Goal: Information Seeking & Learning: Check status

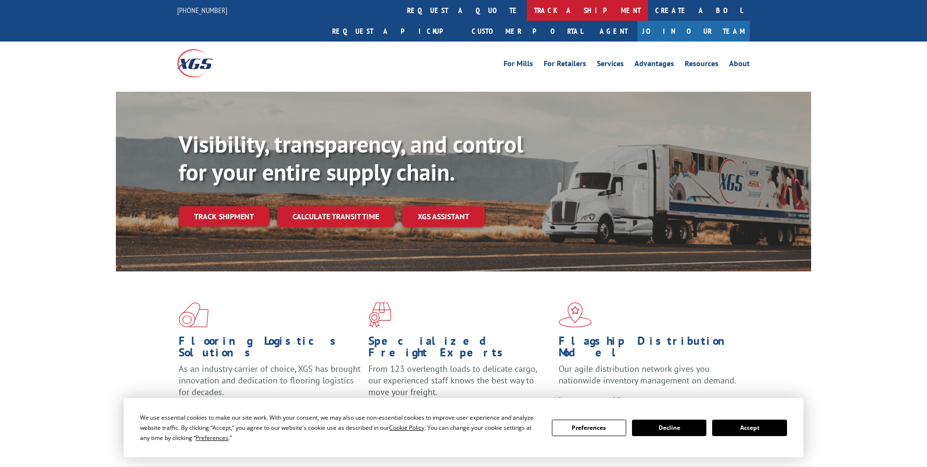
click at [527, 11] on link "track a shipment" at bounding box center [587, 10] width 121 height 21
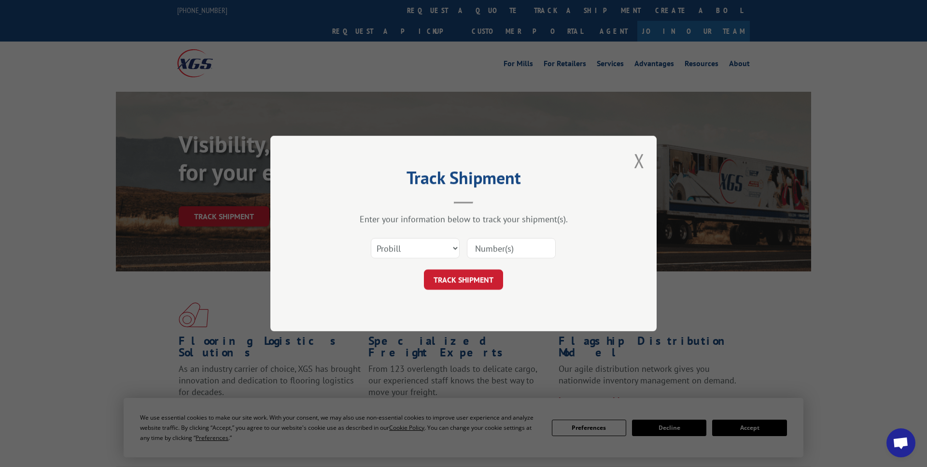
click at [485, 248] on input at bounding box center [511, 248] width 89 height 20
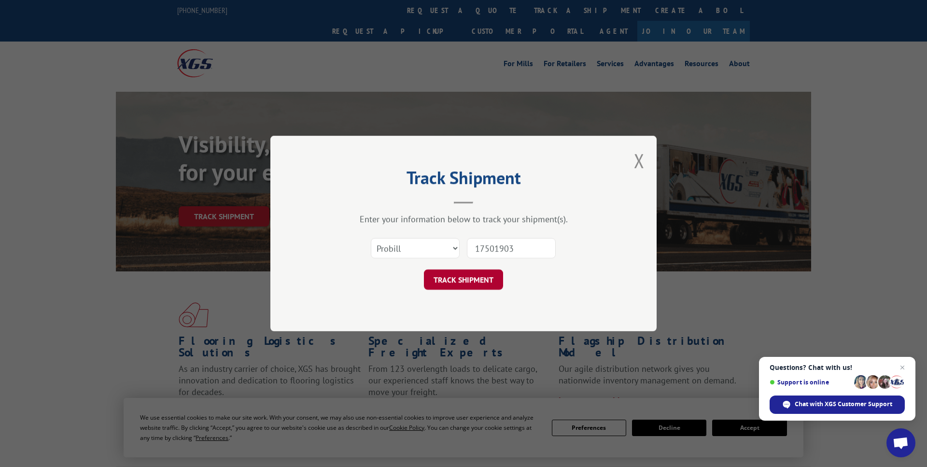
type input "17501903"
click at [471, 280] on button "TRACK SHIPMENT" at bounding box center [463, 279] width 79 height 20
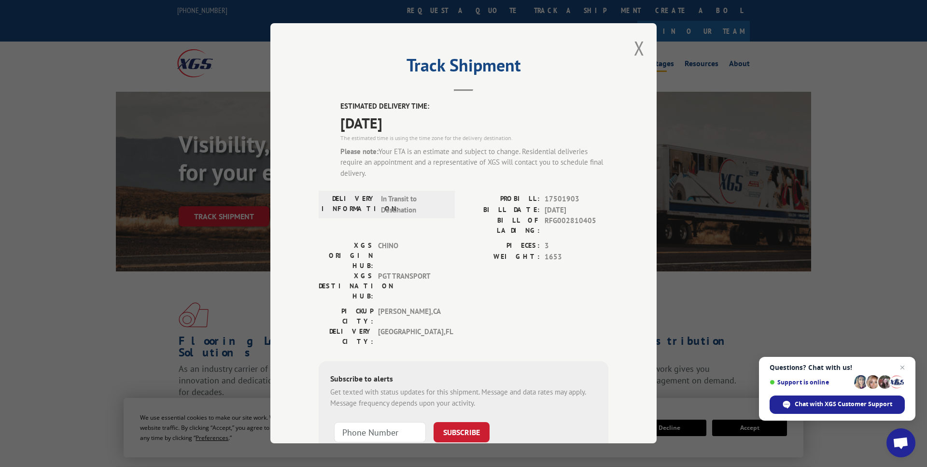
click at [639, 46] on button "Close modal" at bounding box center [639, 48] width 11 height 26
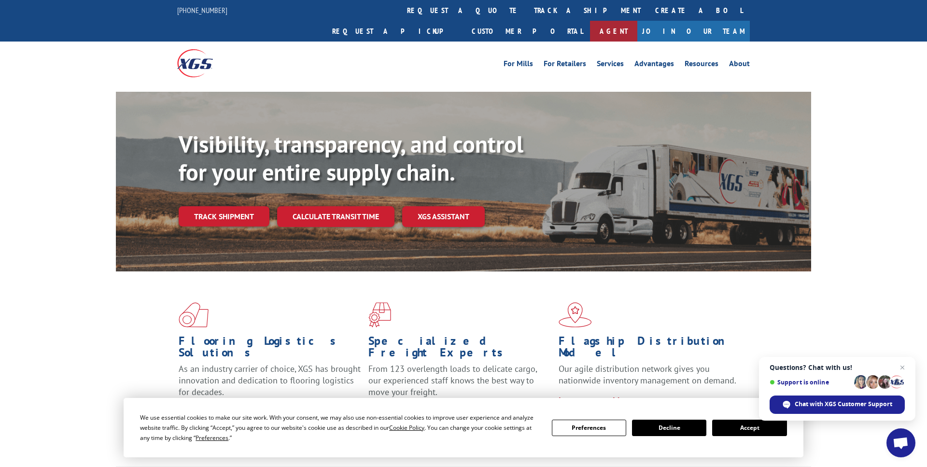
click at [638, 21] on link "Agent" at bounding box center [613, 31] width 47 height 21
